Goal: Share content: Share content

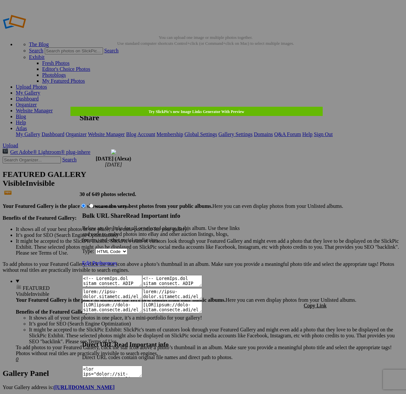
drag, startPoint x: 0, startPoint y: 0, endPoint x: 314, endPoint y: 202, distance: 373.8
click at [314, 303] on span "Copy Link" at bounding box center [315, 306] width 23 height 6
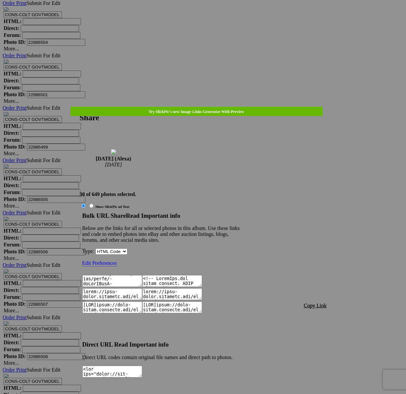
scroll to position [627, 0]
click at [204, 20] on div at bounding box center [203, 197] width 406 height 394
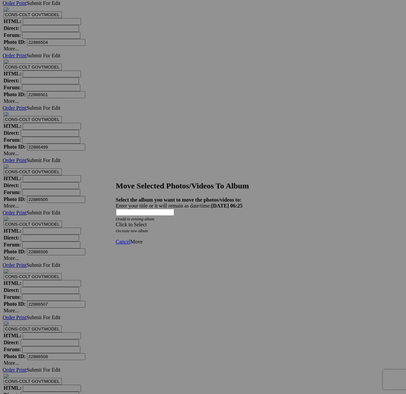
drag, startPoint x: 228, startPoint y: 198, endPoint x: 208, endPoint y: 212, distance: 24.4
click at [228, 222] on div "Click to Select" at bounding box center [203, 225] width 175 height 6
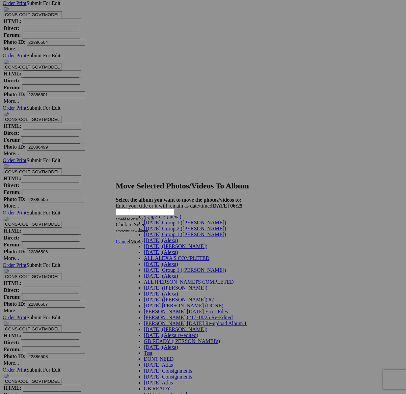
click at [162, 255] on span "[DATE] (Alexa)" at bounding box center [161, 252] width 34 height 6
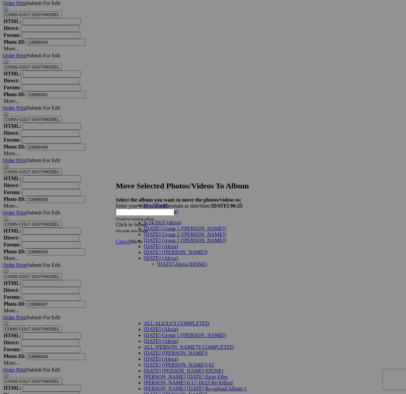
click at [165, 261] on link "[DATE] Alexa (DONE)" at bounding box center [182, 264] width 50 height 6
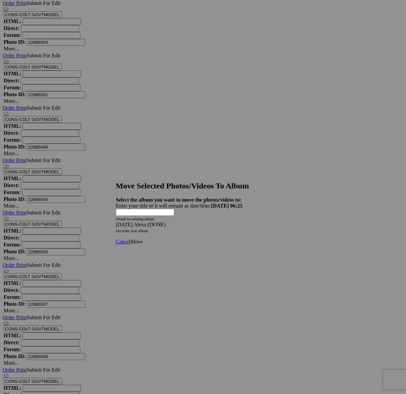
click at [143, 239] on span "Move" at bounding box center [136, 242] width 12 height 6
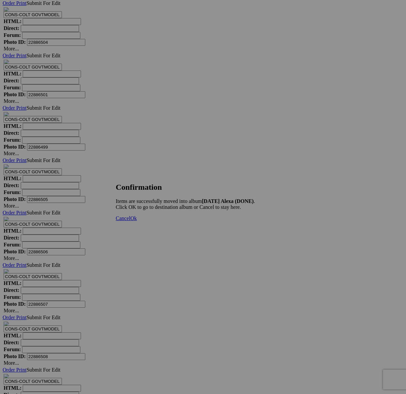
click at [130, 221] on span "Cancel" at bounding box center [123, 218] width 14 height 6
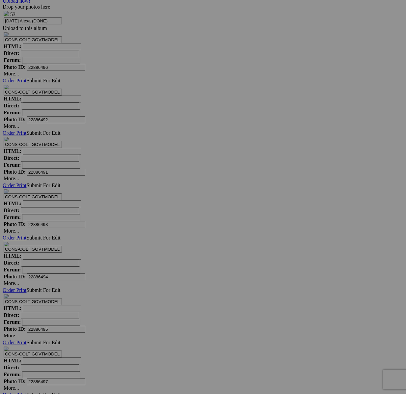
scroll to position [3131, 0]
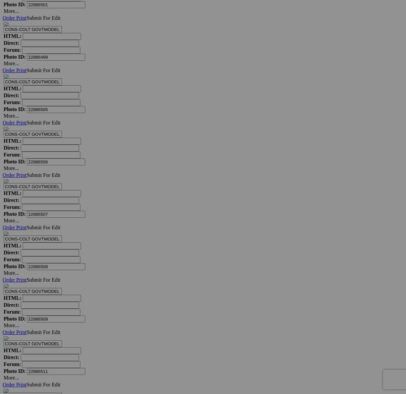
scroll to position [3823, 0]
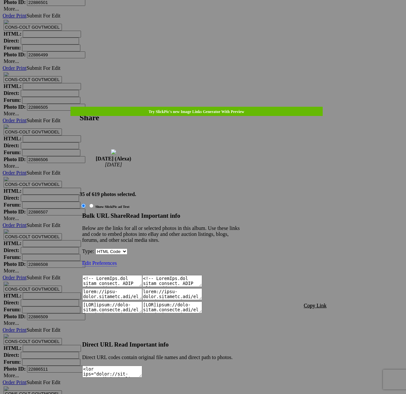
click at [318, 303] on span "Copy Link" at bounding box center [315, 306] width 23 height 6
click at [80, 107] on link at bounding box center [80, 107] width 0 height 0
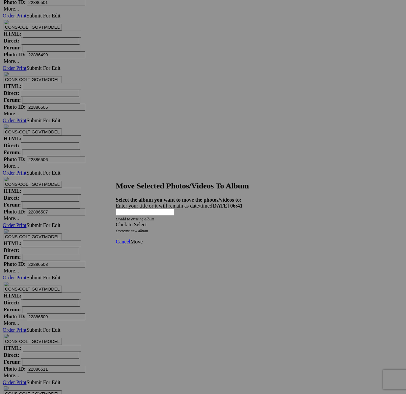
click at [206, 222] on div "Click to Select" at bounding box center [203, 225] width 175 height 6
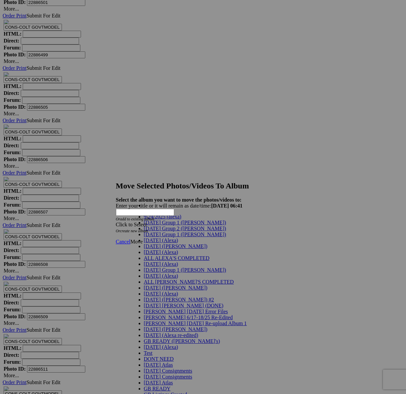
scroll to position [7, 0]
click at [157, 255] on span "[DATE] (Alexa)" at bounding box center [161, 252] width 34 height 6
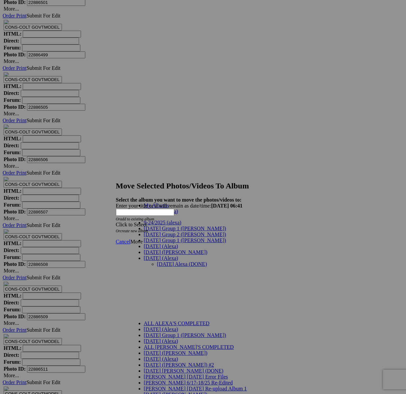
click at [159, 261] on link "[DATE] Alexa (DONE)" at bounding box center [182, 264] width 50 height 6
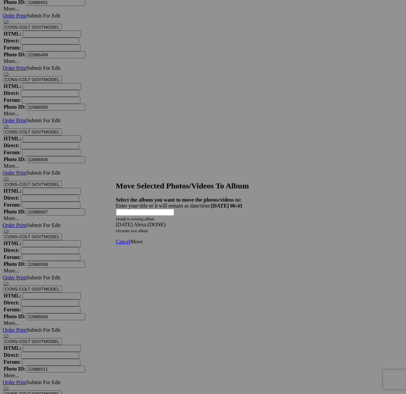
click at [143, 239] on span "Move" at bounding box center [136, 242] width 12 height 6
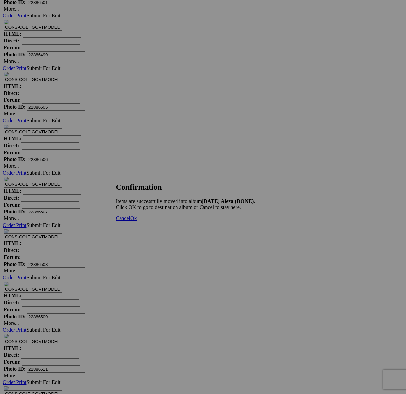
click at [130, 221] on span "Cancel" at bounding box center [123, 218] width 14 height 6
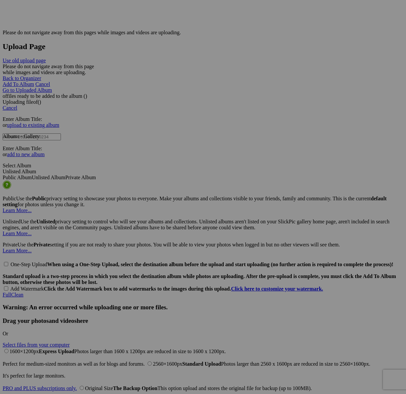
scroll to position [2234, 0]
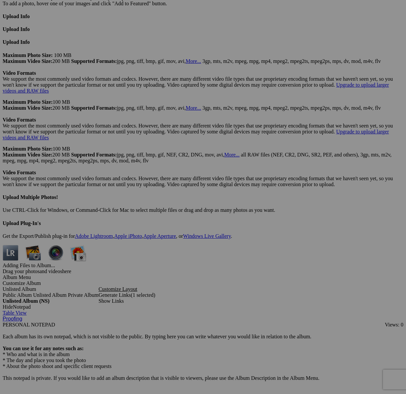
scroll to position [2717, 0]
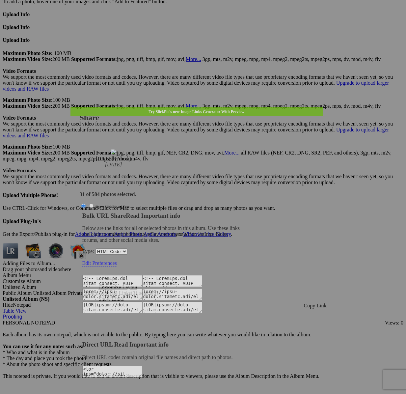
type textarea "<!-- [DOMAIN_NAME] image hosting. HTML Bulk Share code Starts Here --> <div sty…"
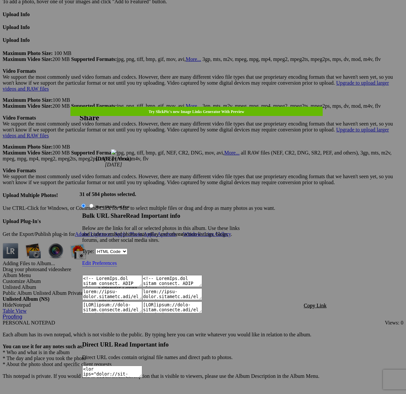
click at [317, 303] on span "Copy Link" at bounding box center [315, 306] width 23 height 6
click at [208, 25] on div at bounding box center [203, 197] width 406 height 394
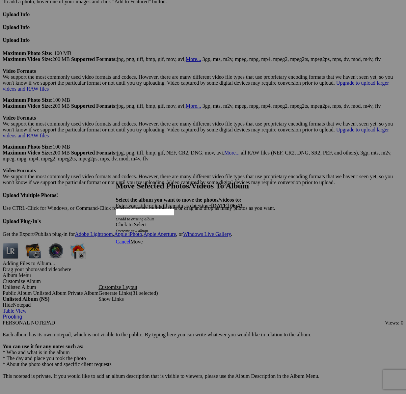
click at [199, 222] on div "Click to Select" at bounding box center [203, 225] width 175 height 6
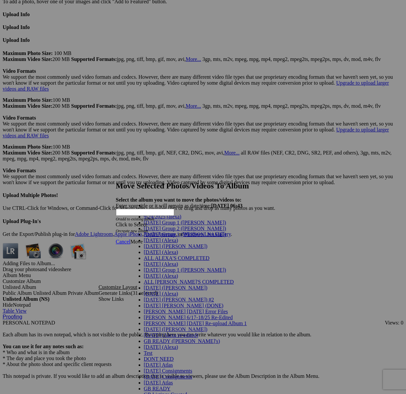
click at [147, 255] on span "[DATE] (Alexa)" at bounding box center [161, 252] width 34 height 6
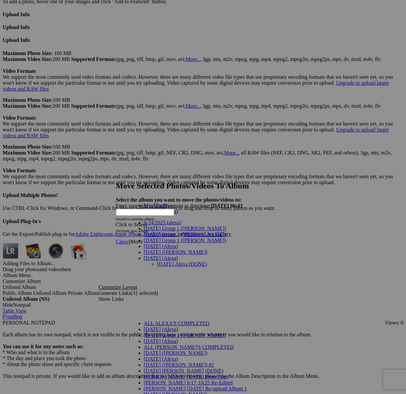
click at [157, 261] on link "[DATE] Alexa (DONE)" at bounding box center [182, 264] width 50 height 6
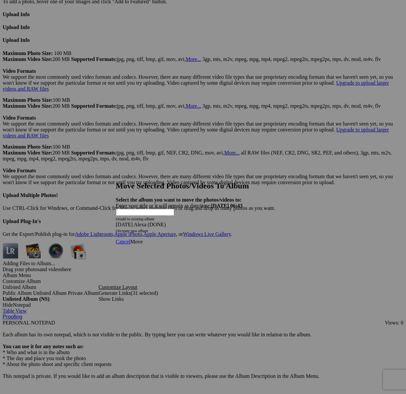
click at [143, 239] on span "Move" at bounding box center [136, 242] width 12 height 6
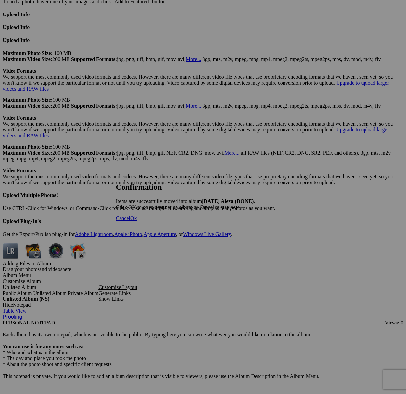
click at [130, 221] on span "Cancel" at bounding box center [123, 218] width 14 height 6
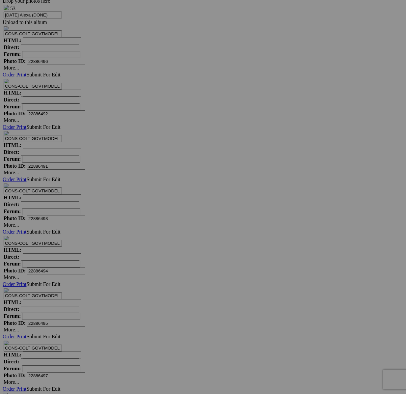
scroll to position [3137, 0]
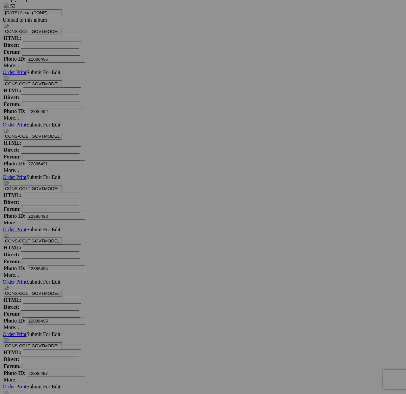
type textarea "<!-- [DOMAIN_NAME] image hosting. HTML Bulk Share code Starts Here --> <div sty…"
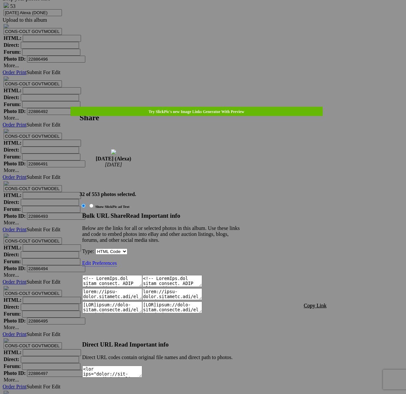
click at [309, 303] on span "Copy Link" at bounding box center [315, 306] width 23 height 6
click at [204, 16] on div at bounding box center [203, 197] width 406 height 394
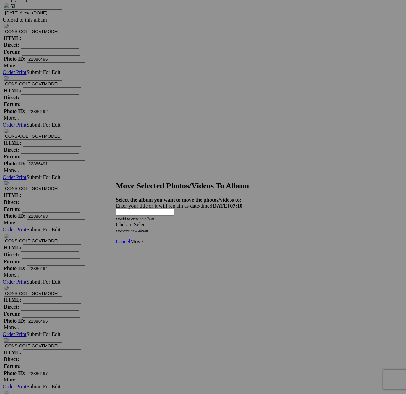
click at [240, 222] on div "Click to Select" at bounding box center [203, 225] width 175 height 6
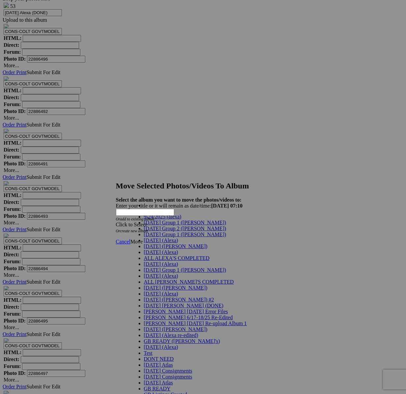
click at [155, 255] on span "[DATE] (Alexa)" at bounding box center [161, 252] width 34 height 6
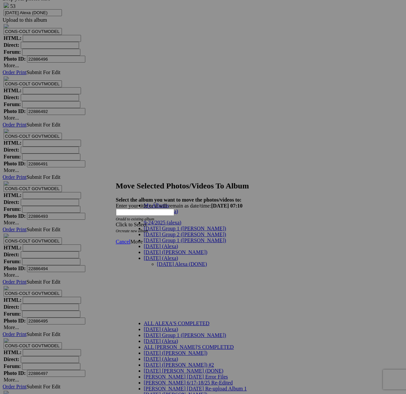
click at [165, 261] on link "[DATE] Alexa (DONE)" at bounding box center [182, 264] width 50 height 6
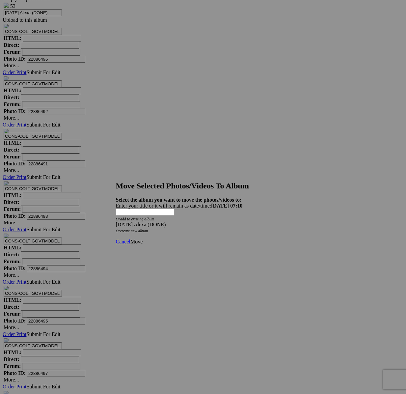
click at [143, 239] on span "Move" at bounding box center [136, 242] width 12 height 6
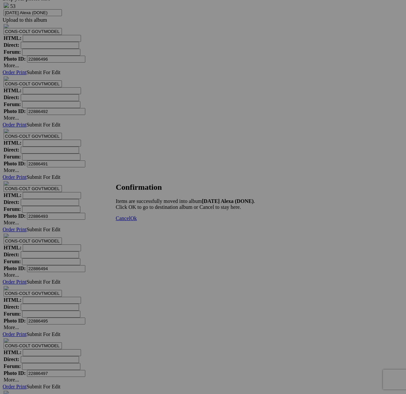
click at [130, 221] on span "Cancel" at bounding box center [123, 218] width 14 height 6
